Goal: Task Accomplishment & Management: Manage account settings

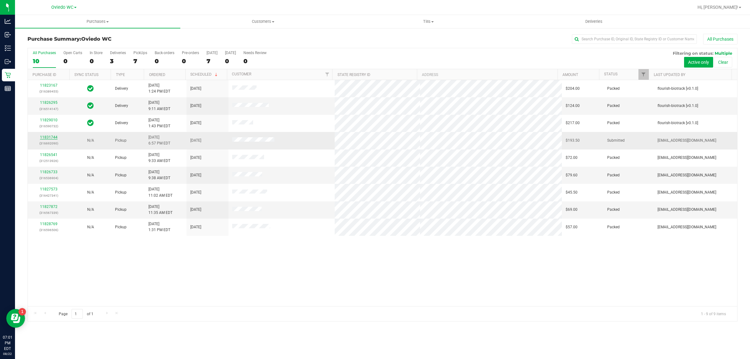
click at [50, 138] on link "11831744" at bounding box center [49, 137] width 18 height 4
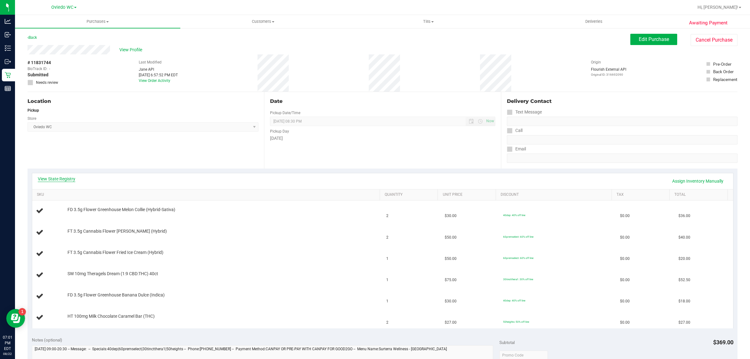
click at [63, 176] on link "View State Registry" at bounding box center [57, 179] width 38 height 6
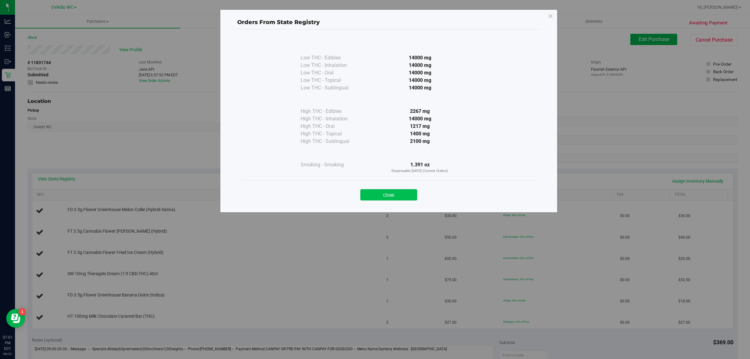
click at [376, 196] on button "Close" at bounding box center [389, 194] width 57 height 11
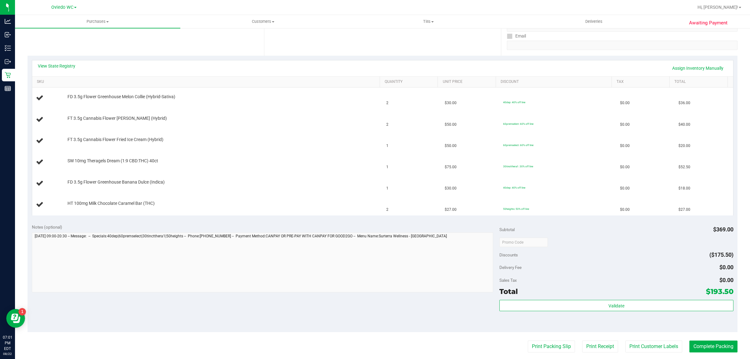
scroll to position [156, 0]
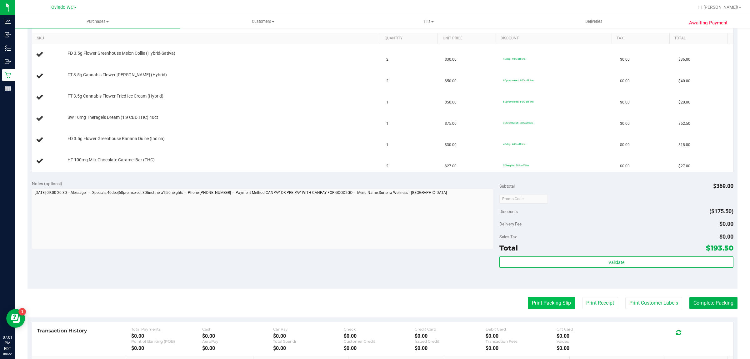
click at [529, 305] on button "Print Packing Slip" at bounding box center [551, 303] width 47 height 12
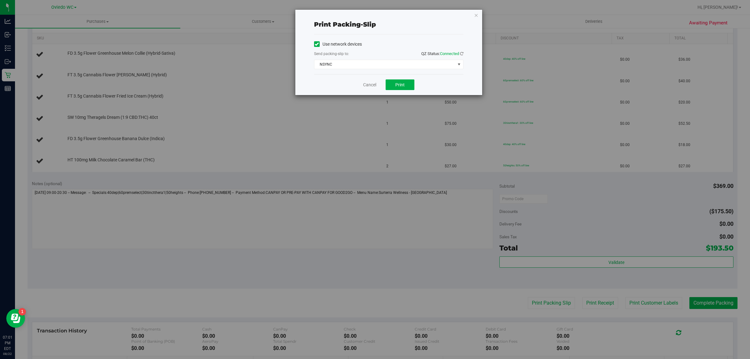
click at [396, 69] on div "Use network devices Send packing-slip to: QZ Status: Connected NSYNC Choose pri…" at bounding box center [388, 54] width 149 height 40
click at [396, 65] on span "NSYNC" at bounding box center [385, 64] width 141 height 9
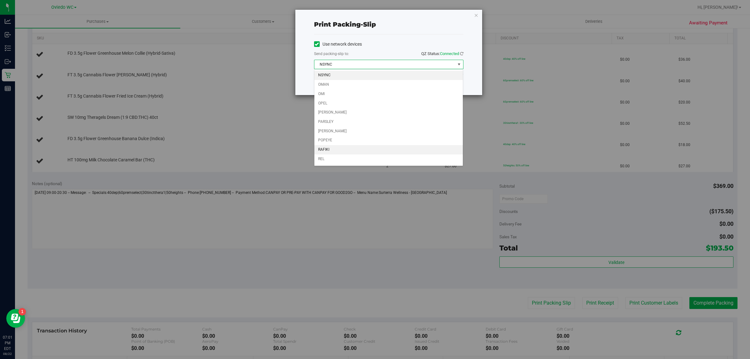
click at [382, 150] on li "RAFIKI" at bounding box center [389, 149] width 149 height 9
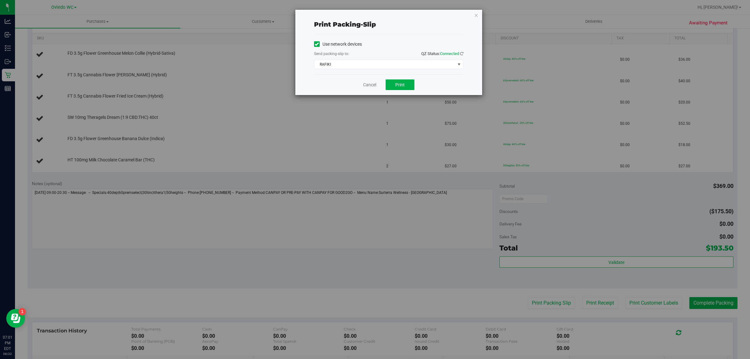
click at [390, 78] on div "Cancel Print" at bounding box center [388, 84] width 149 height 21
click at [396, 83] on span "Print" at bounding box center [400, 84] width 9 height 5
click at [471, 15] on div "Print packing-slip Use network devices Send packing-slip to: QZ Status: Connect…" at bounding box center [388, 52] width 187 height 85
click at [472, 15] on div "Print packing-slip Use network devices Send packing-slip to: QZ Status: Connect…" at bounding box center [388, 52] width 187 height 85
click at [476, 16] on icon "button" at bounding box center [476, 15] width 4 height 8
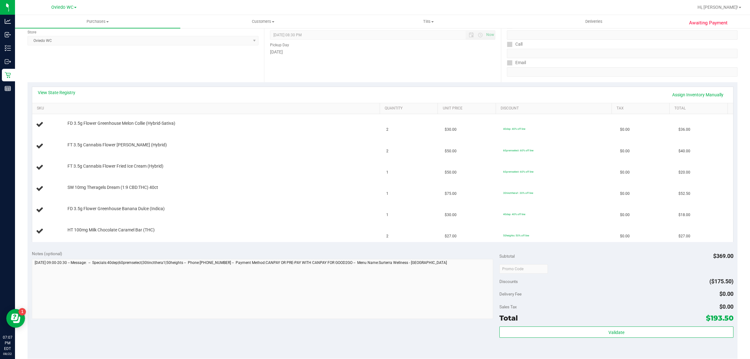
scroll to position [0, 0]
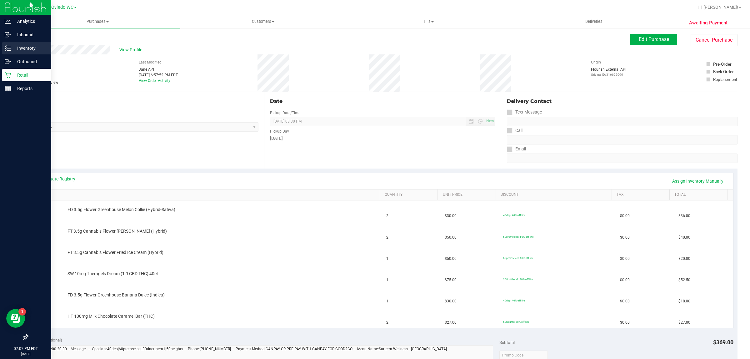
click at [26, 46] on p "Inventory" at bounding box center [30, 48] width 38 height 8
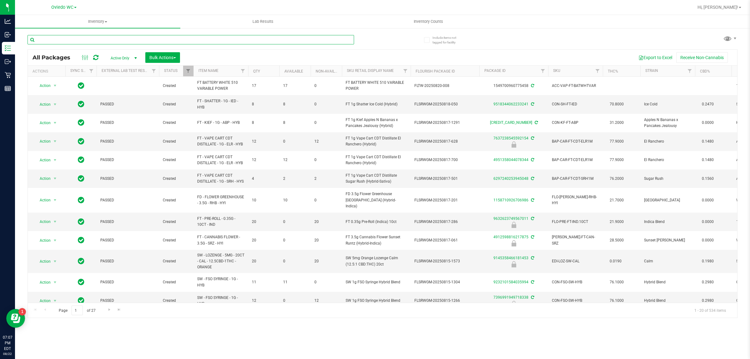
click at [77, 36] on input "text" at bounding box center [191, 39] width 327 height 9
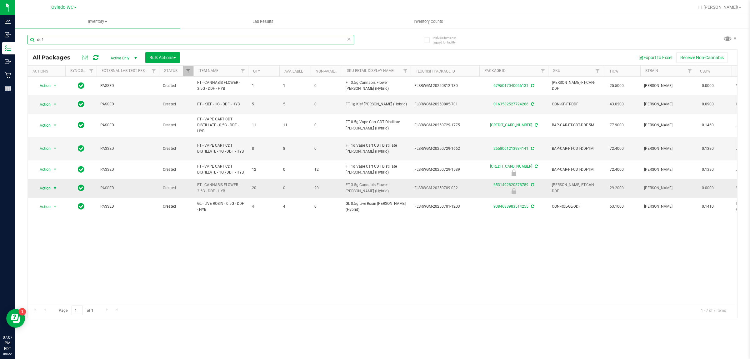
type input "ddf"
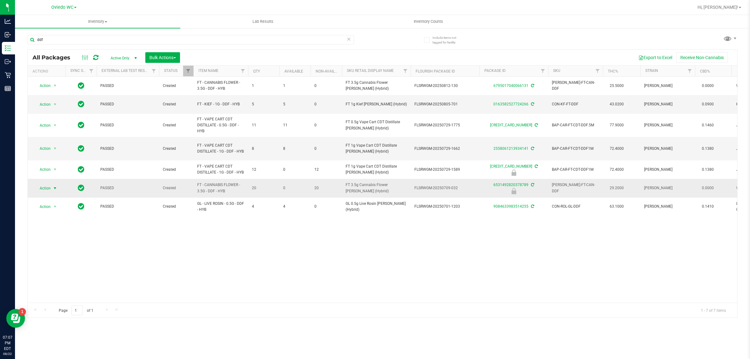
click at [49, 184] on span "Action" at bounding box center [42, 188] width 17 height 9
click at [55, 254] on li "Unlock package" at bounding box center [54, 258] width 40 height 9
click at [53, 186] on span "select" at bounding box center [55, 188] width 5 height 5
click at [62, 243] on li "Lock package" at bounding box center [58, 240] width 48 height 9
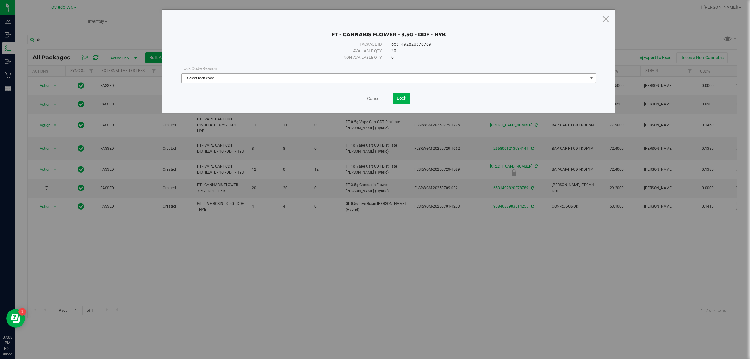
click at [304, 76] on span "Select lock code" at bounding box center [385, 78] width 407 height 9
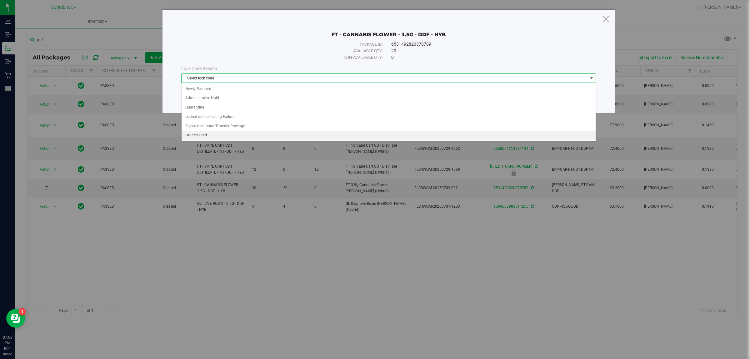
click at [284, 138] on li "Launch Hold" at bounding box center [389, 135] width 414 height 9
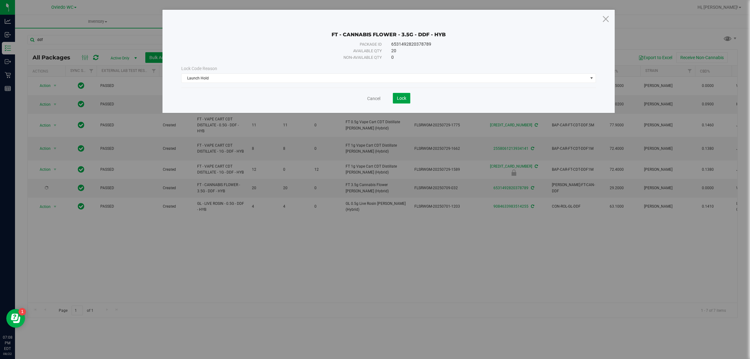
click at [406, 96] on span "Lock" at bounding box center [401, 98] width 9 height 5
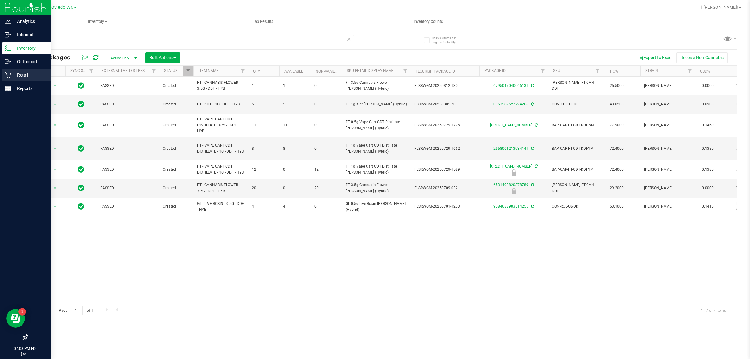
click at [11, 77] on p "Retail" at bounding box center [30, 75] width 38 height 8
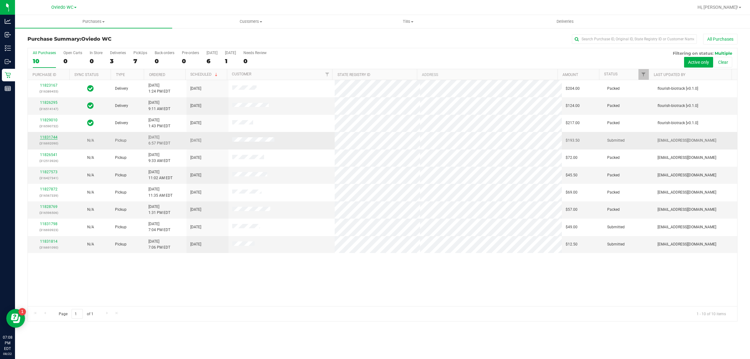
click at [51, 137] on link "11831744" at bounding box center [49, 137] width 18 height 4
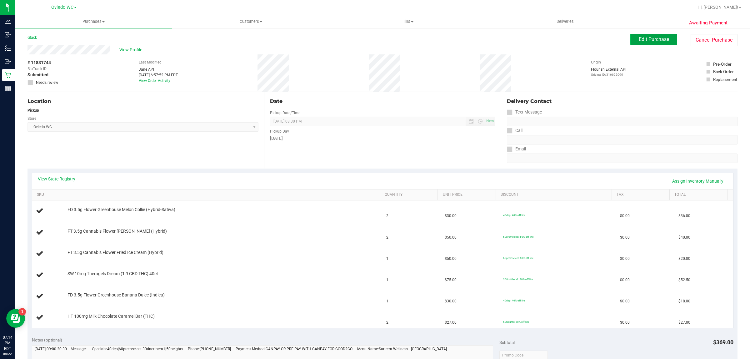
click at [640, 36] on button "Edit Purchase" at bounding box center [654, 39] width 47 height 11
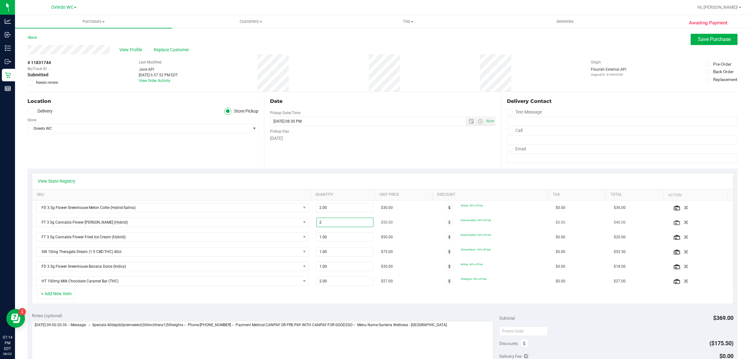
click at [327, 223] on span "2.00 2" at bounding box center [344, 222] width 57 height 9
type input "1"
type input "1.00"
click at [351, 178] on div "View State Registry" at bounding box center [383, 181] width 690 height 6
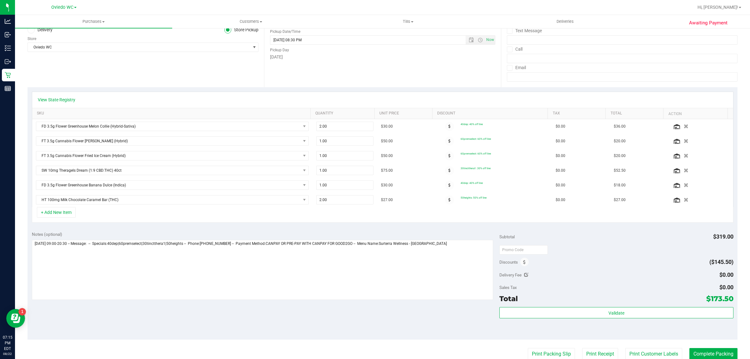
scroll to position [156, 0]
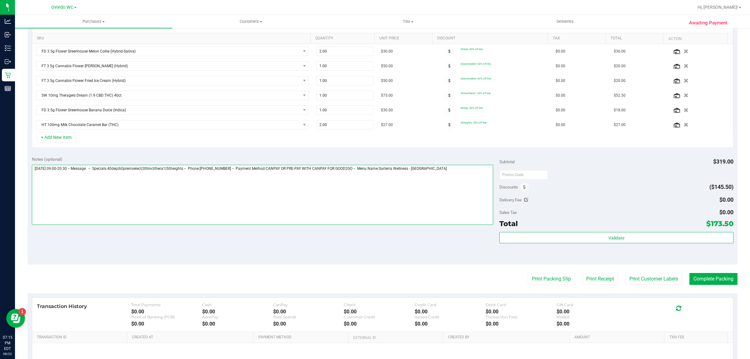
click at [455, 174] on textarea at bounding box center [263, 195] width 462 height 60
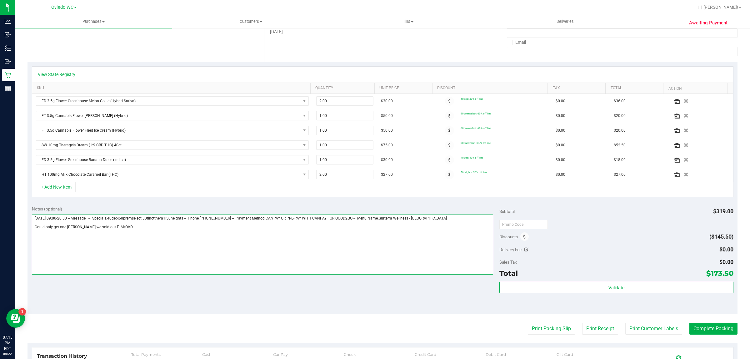
scroll to position [0, 0]
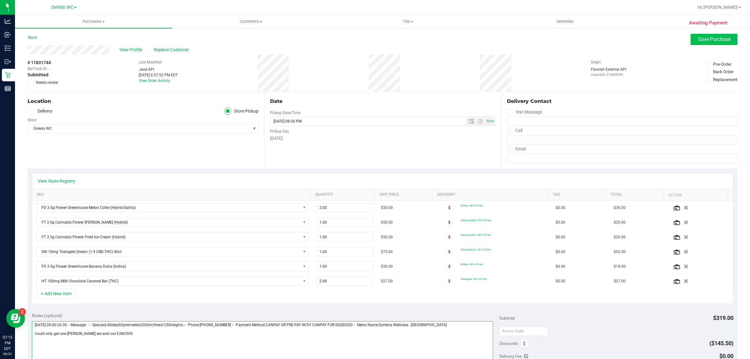
type textarea "[DATE] 09:00-20:30 -- Message: -- Specials:40dep|60premselect|30tinctthera1|50h…"
click at [698, 38] on span "Save Purchase" at bounding box center [714, 39] width 33 height 6
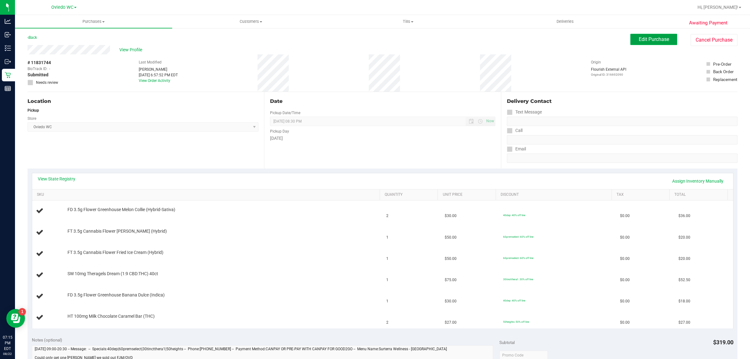
click at [635, 35] on button "Edit Purchase" at bounding box center [654, 39] width 47 height 11
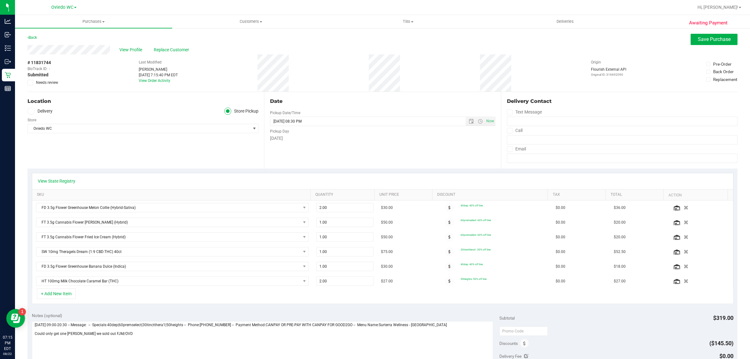
click at [30, 80] on span at bounding box center [31, 83] width 6 height 6
click at [0, 0] on input "Needs review" at bounding box center [0, 0] width 0 height 0
click at [699, 38] on span "Save Purchase" at bounding box center [714, 39] width 33 height 6
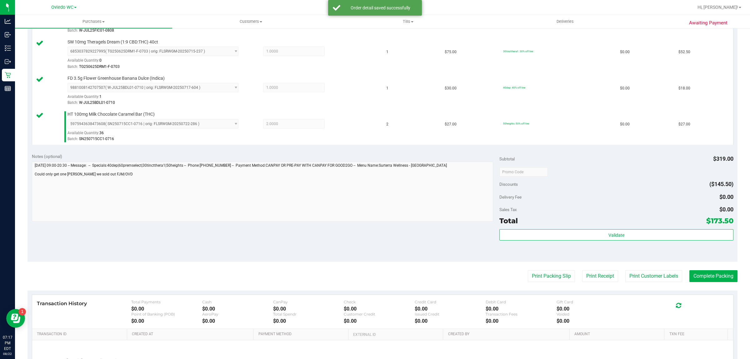
scroll to position [274, 0]
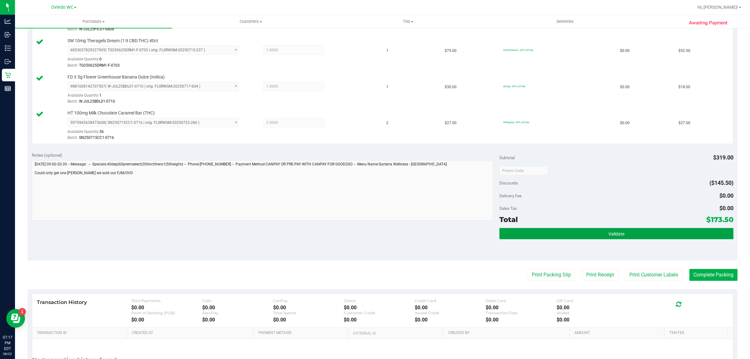
click at [564, 238] on button "Validate" at bounding box center [617, 233] width 234 height 11
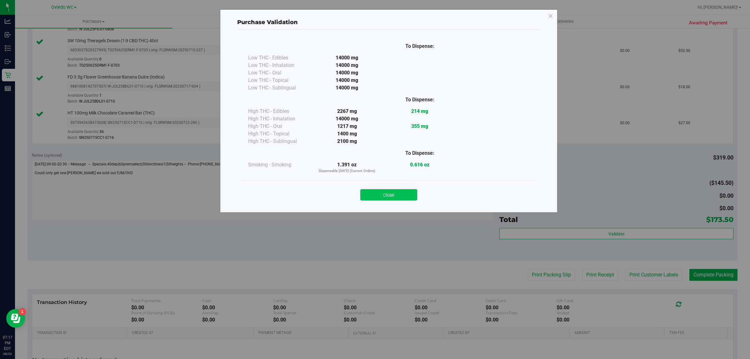
click at [406, 191] on button "Close" at bounding box center [389, 194] width 57 height 11
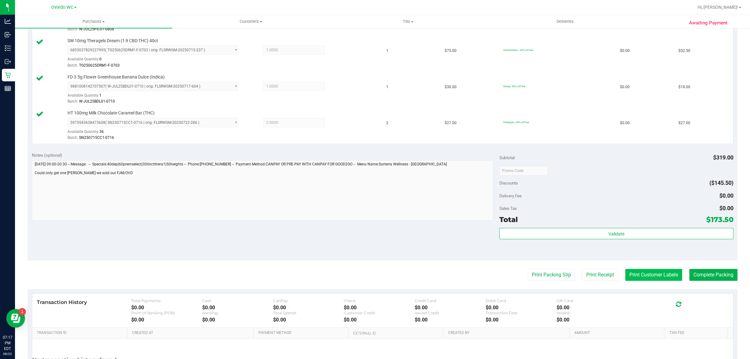
click at [627, 278] on button "Print Customer Labels" at bounding box center [654, 275] width 57 height 12
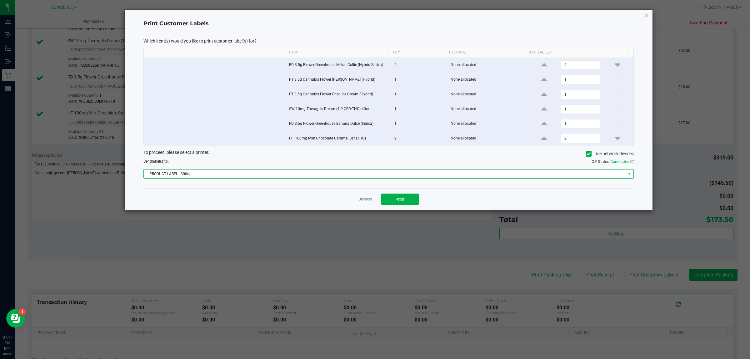
click at [364, 175] on span "PRODUCT LABEL - 300dpi" at bounding box center [385, 173] width 482 height 9
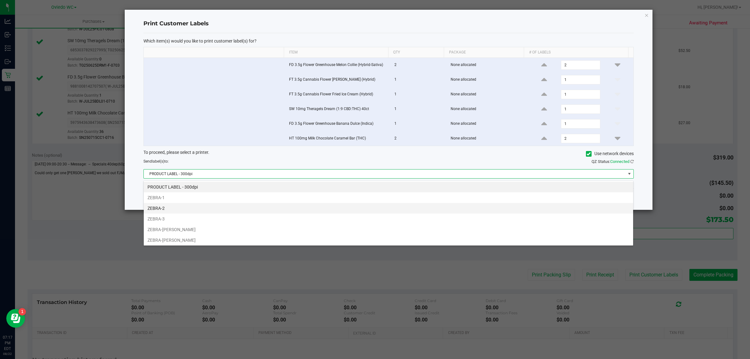
scroll to position [34, 0]
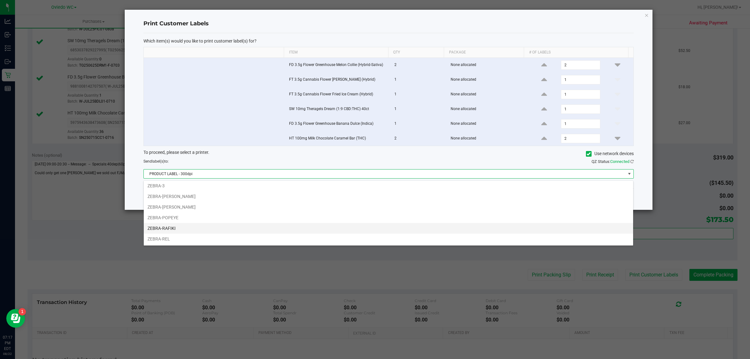
click at [352, 229] on li "ZEBRA-RAFIKI" at bounding box center [389, 228] width 490 height 11
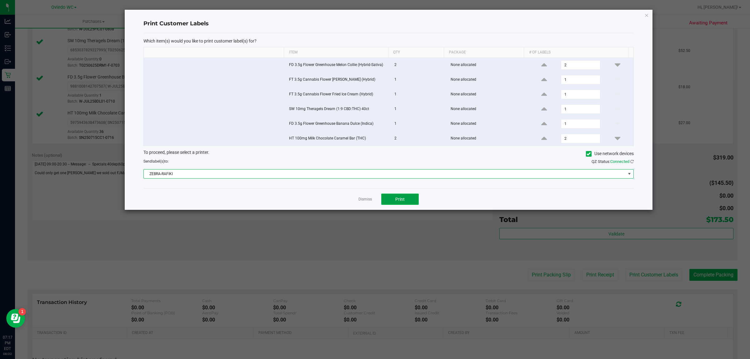
click at [408, 200] on button "Print" at bounding box center [400, 199] width 38 height 11
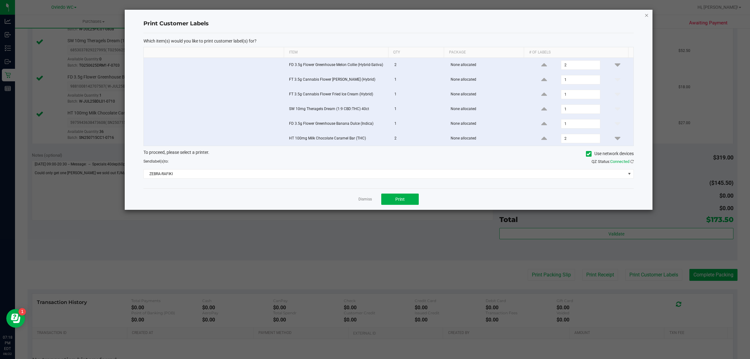
click at [649, 14] on icon "button" at bounding box center [647, 15] width 4 height 8
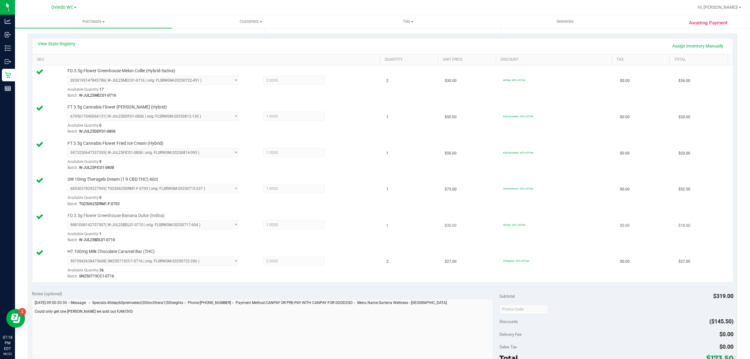
scroll to position [195, 0]
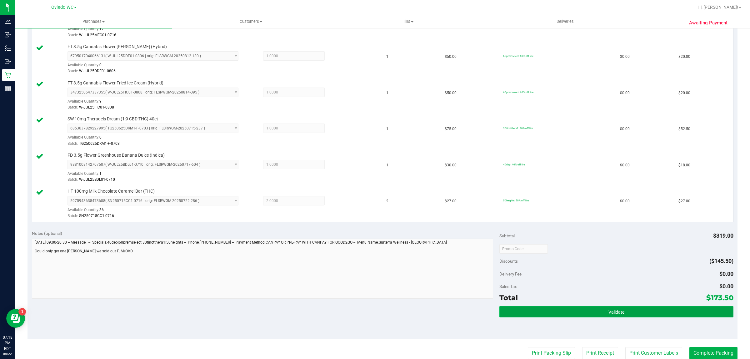
click at [587, 310] on button "Validate" at bounding box center [617, 311] width 234 height 11
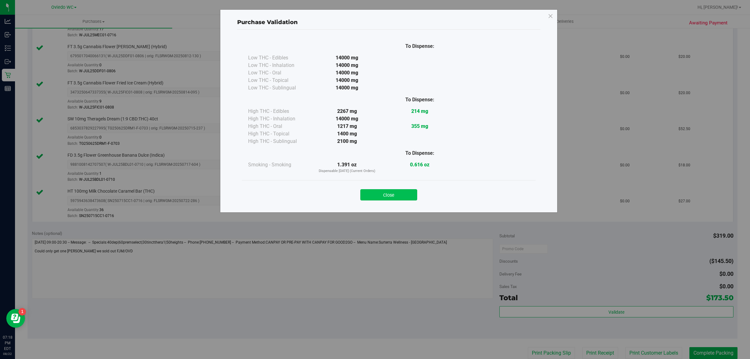
click at [394, 191] on button "Close" at bounding box center [389, 194] width 57 height 11
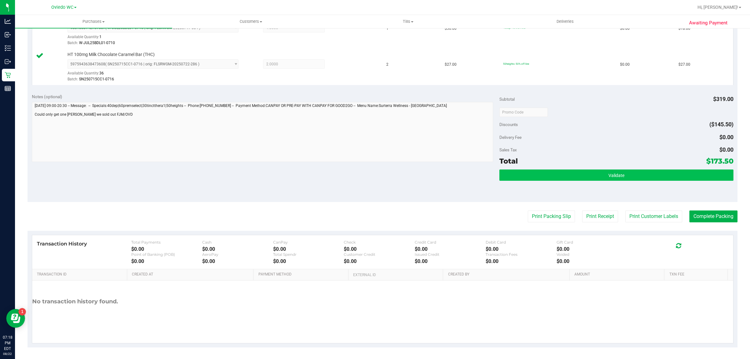
scroll to position [334, 0]
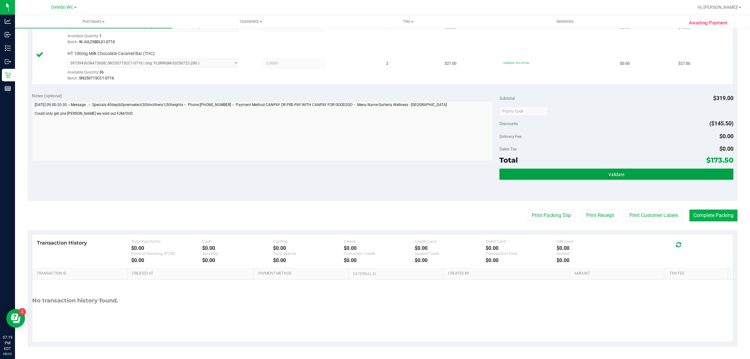
click at [556, 177] on button "Validate" at bounding box center [617, 174] width 234 height 11
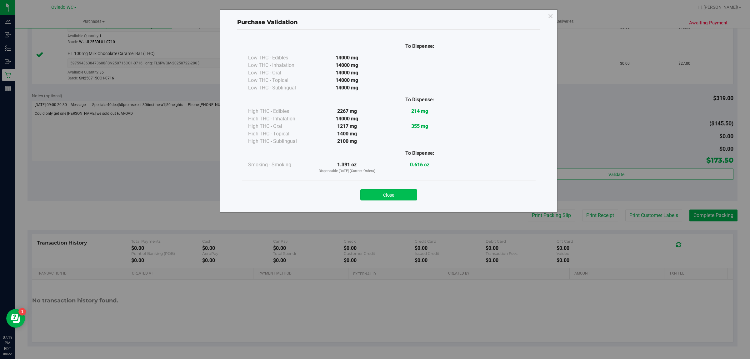
click at [388, 193] on button "Close" at bounding box center [389, 194] width 57 height 11
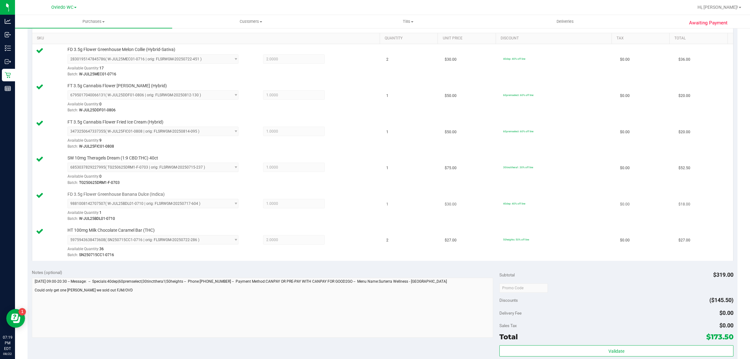
scroll to position [274, 0]
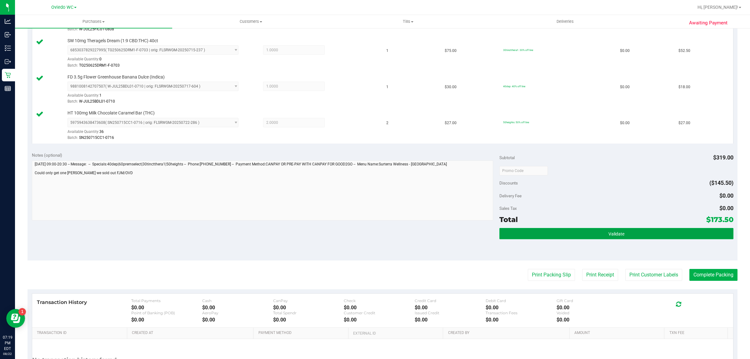
click at [590, 234] on button "Validate" at bounding box center [617, 233] width 234 height 11
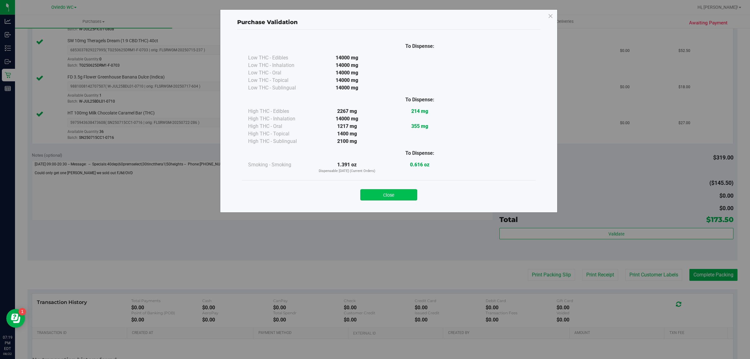
click at [390, 193] on button "Close" at bounding box center [389, 194] width 57 height 11
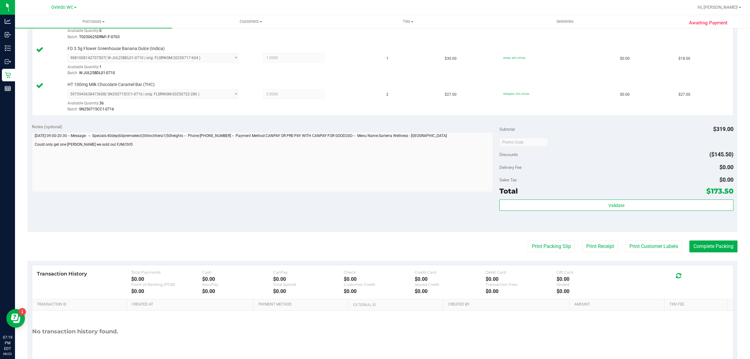
scroll to position [334, 0]
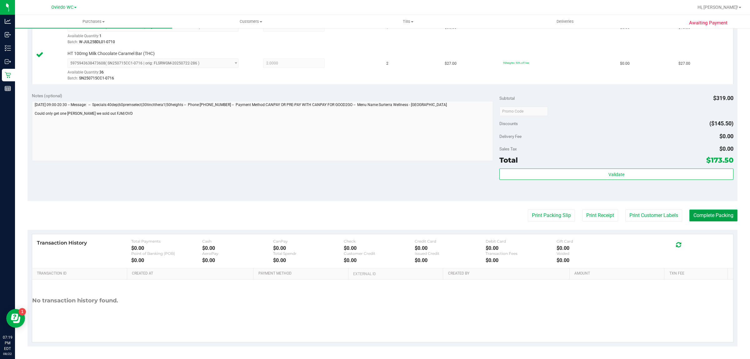
click at [692, 215] on button "Complete Packing" at bounding box center [714, 216] width 48 height 12
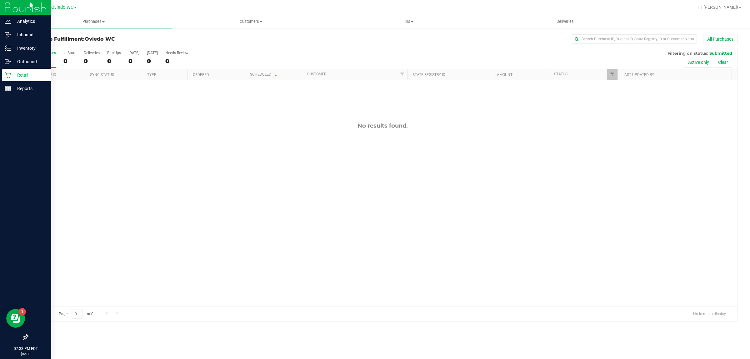
click at [21, 73] on p "Retail" at bounding box center [30, 75] width 38 height 8
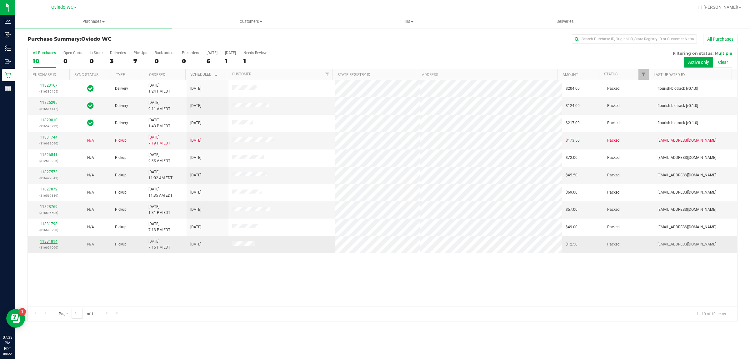
click at [46, 241] on link "11831814" at bounding box center [49, 241] width 18 height 4
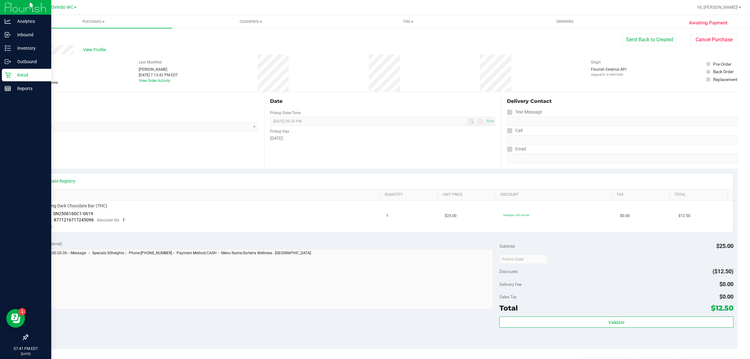
click at [10, 72] on icon at bounding box center [8, 75] width 6 height 6
